Goal: Task Accomplishment & Management: Complete application form

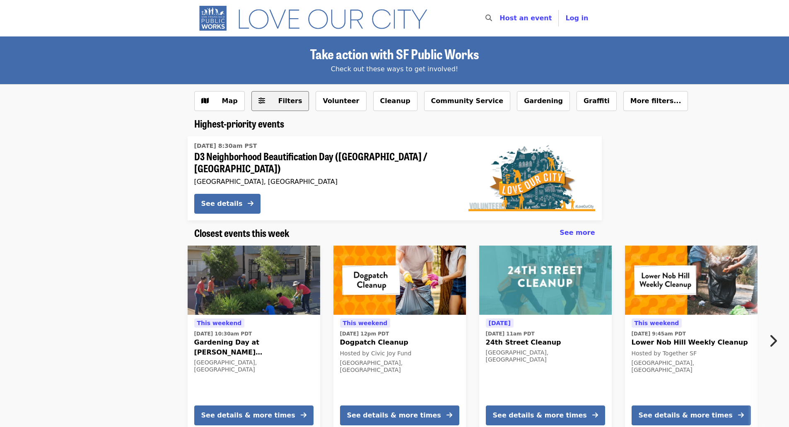
click at [260, 101] on icon "sliders-h icon" at bounding box center [261, 101] width 7 height 8
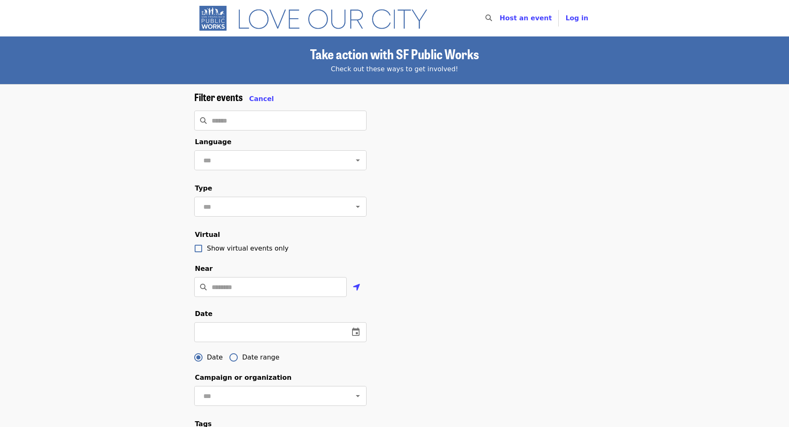
click at [260, 101] on span "Cancel" at bounding box center [261, 99] width 25 height 8
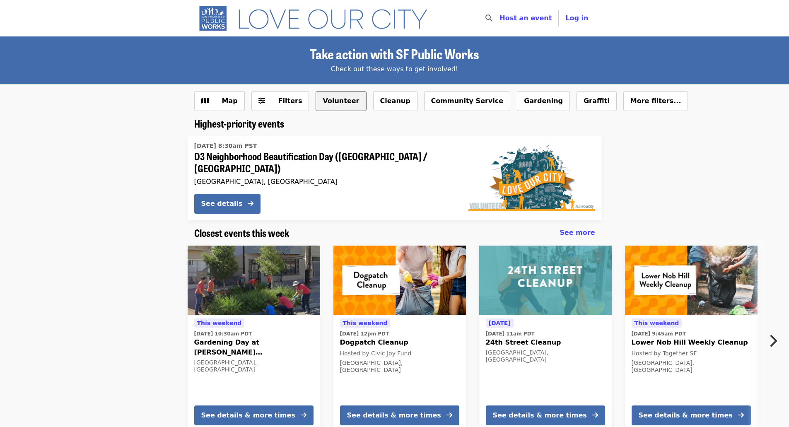
click at [319, 102] on button "Volunteer" at bounding box center [340, 101] width 51 height 20
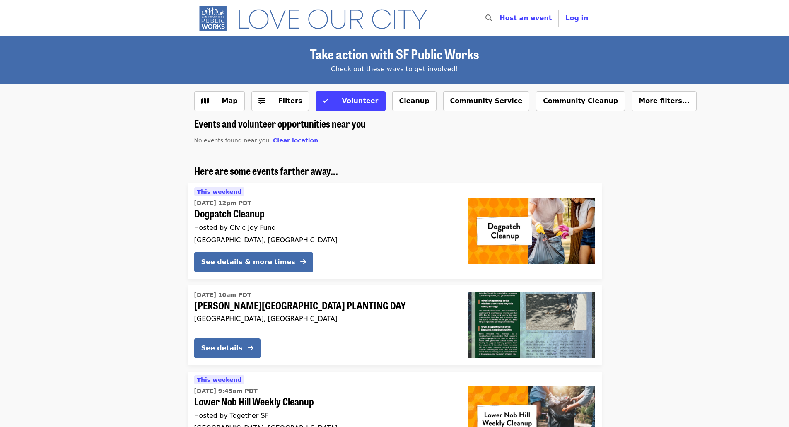
click at [212, 26] on img "Main navigation" at bounding box center [316, 18] width 245 height 26
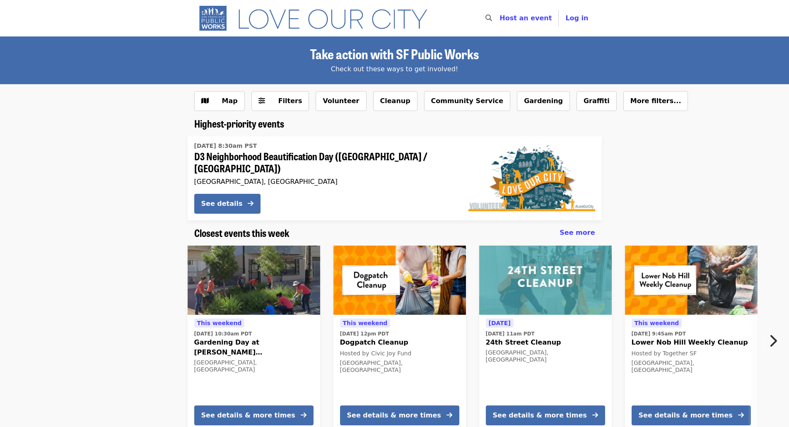
click at [217, 27] on img "Main navigation" at bounding box center [316, 18] width 245 height 26
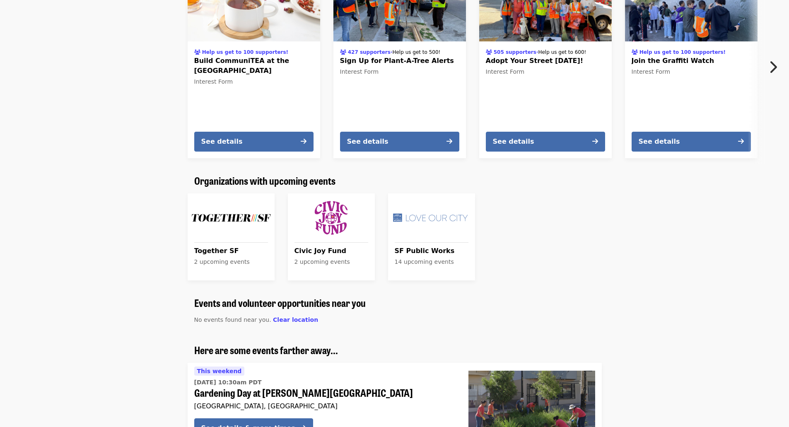
scroll to position [538, 0]
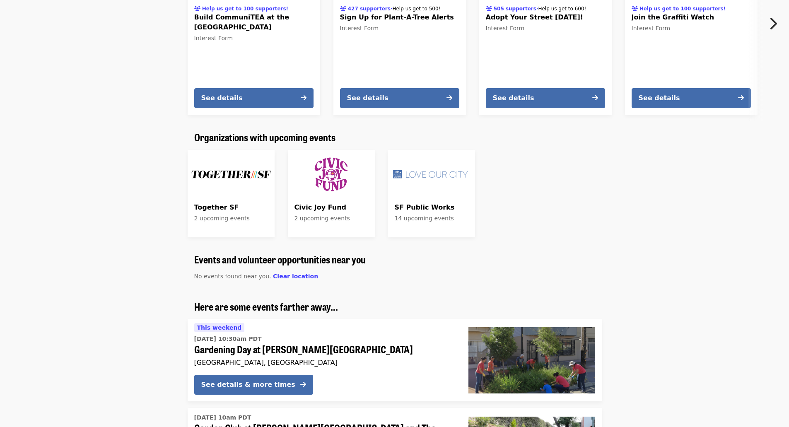
click at [324, 195] on div "Civic Joy Fund 2 upcoming events" at bounding box center [331, 215] width 87 height 41
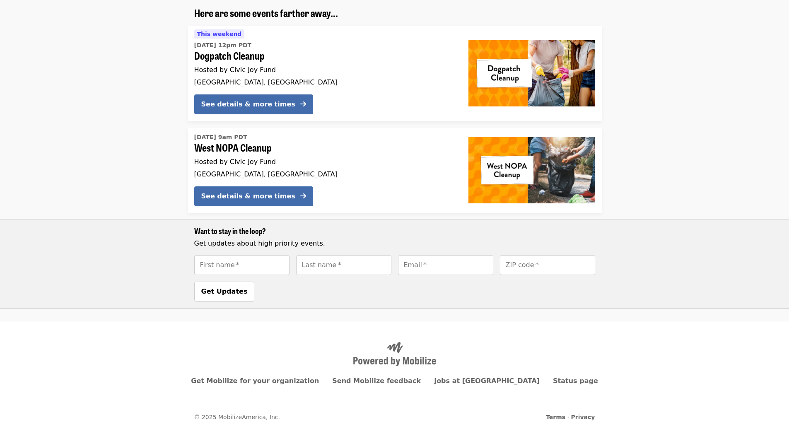
scroll to position [159, 0]
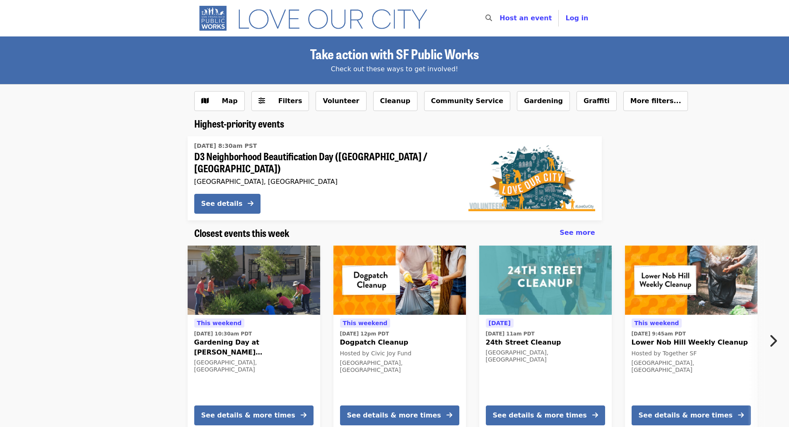
click at [212, 20] on img "Main navigation" at bounding box center [316, 18] width 245 height 26
click at [623, 106] on button "More filters..." at bounding box center [655, 101] width 65 height 20
